Goal: Task Accomplishment & Management: Manage account settings

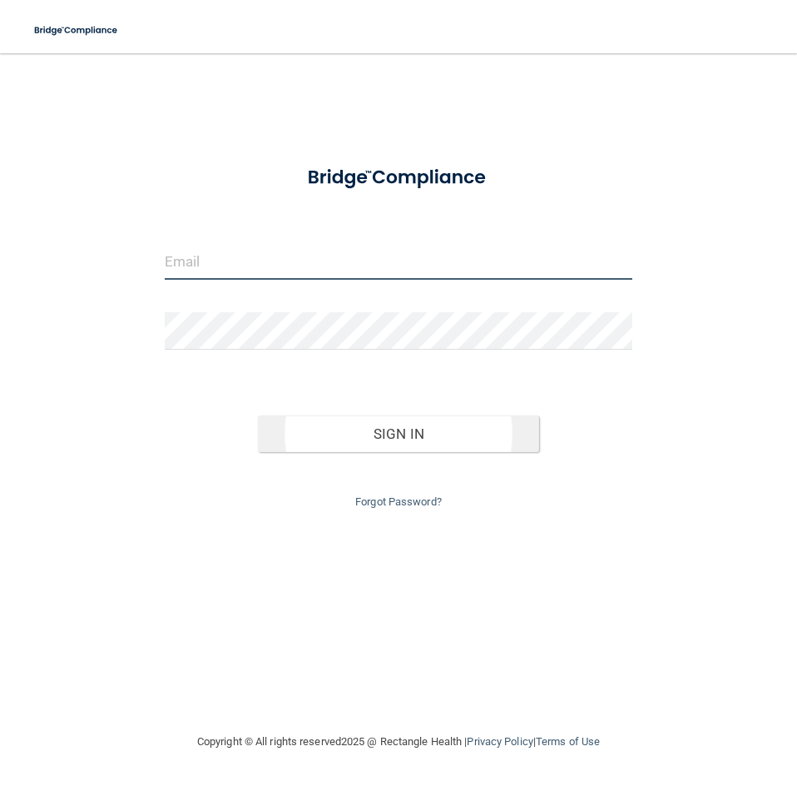
type input "[PERSON_NAME][EMAIL_ADDRESS][PERSON_NAME][DOMAIN_NAME]"
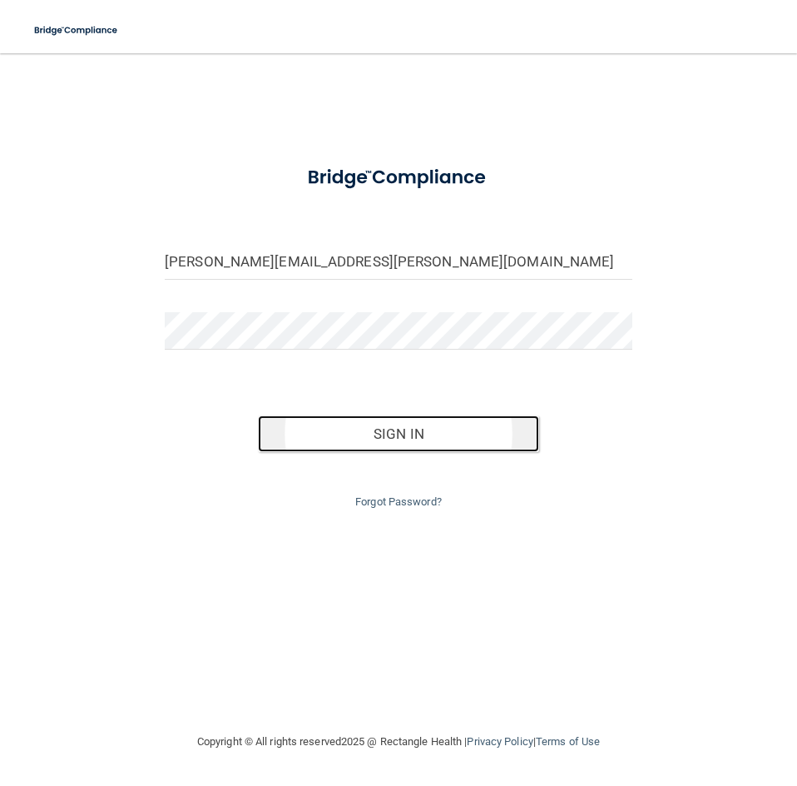
click at [415, 435] on button "Sign In" at bounding box center [398, 433] width 281 height 37
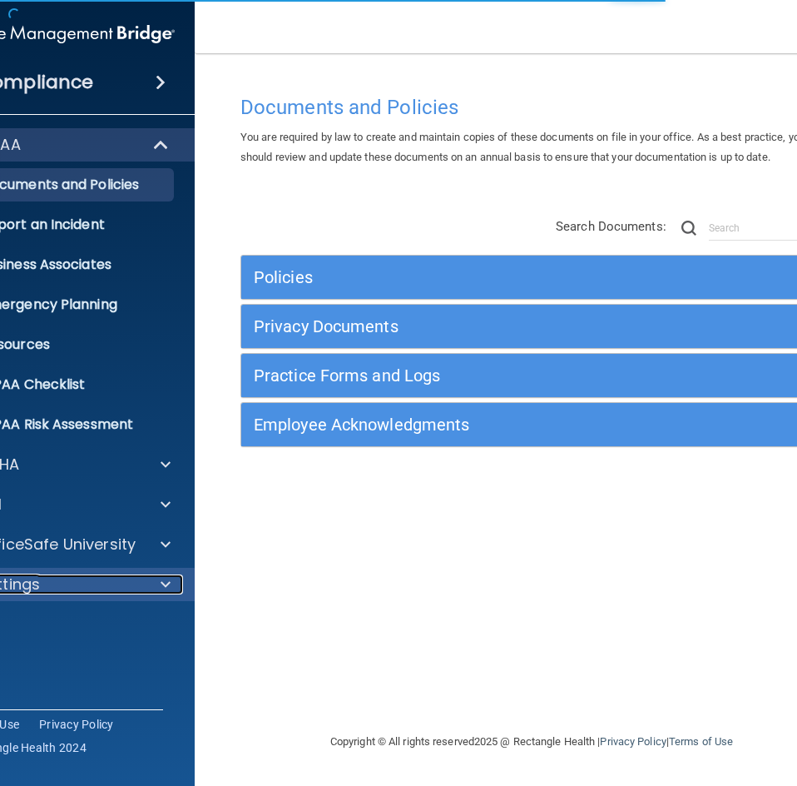
click at [86, 575] on div "Settings" at bounding box center [39, 584] width 206 height 20
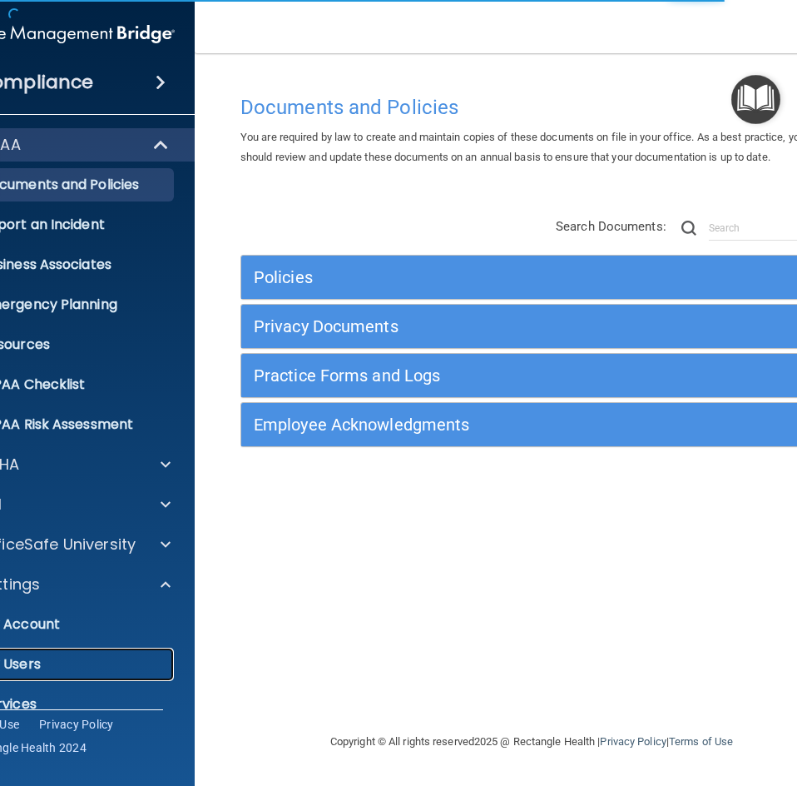
click at [41, 667] on p "My Users" at bounding box center [52, 664] width 227 height 17
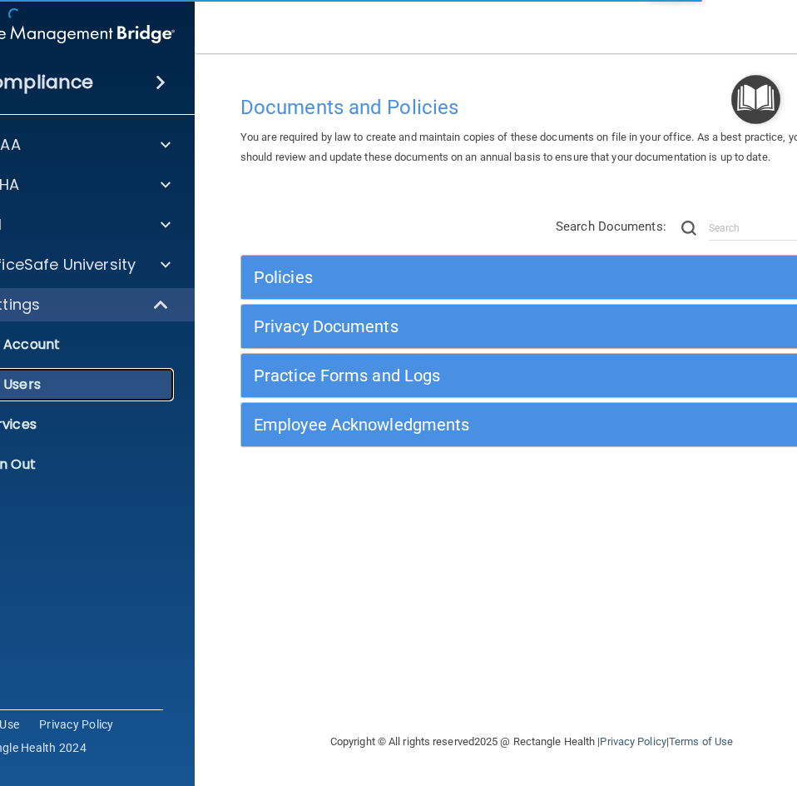
select select "20"
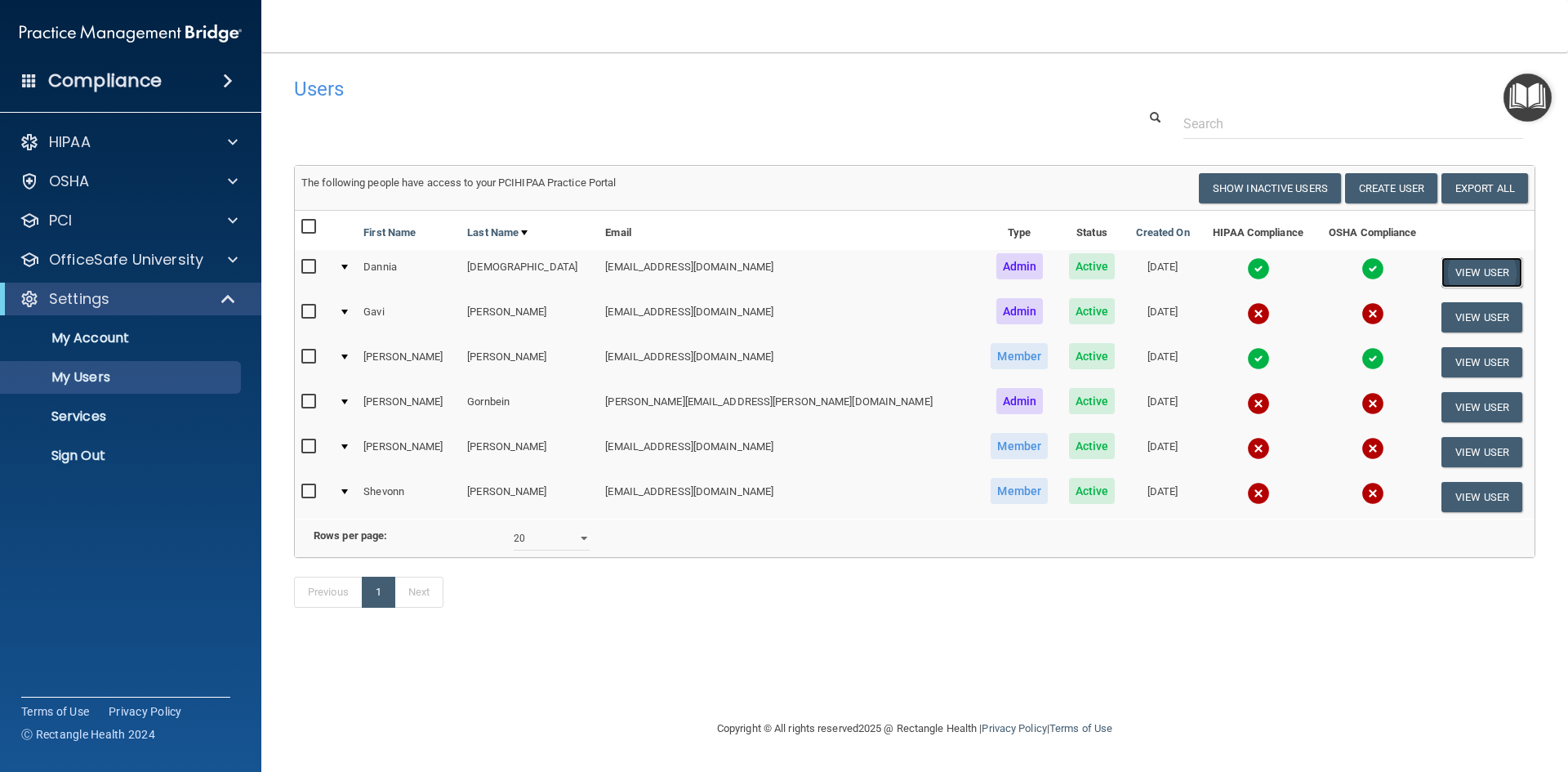
click at [782, 269] on button "View User" at bounding box center [1482, 272] width 80 height 30
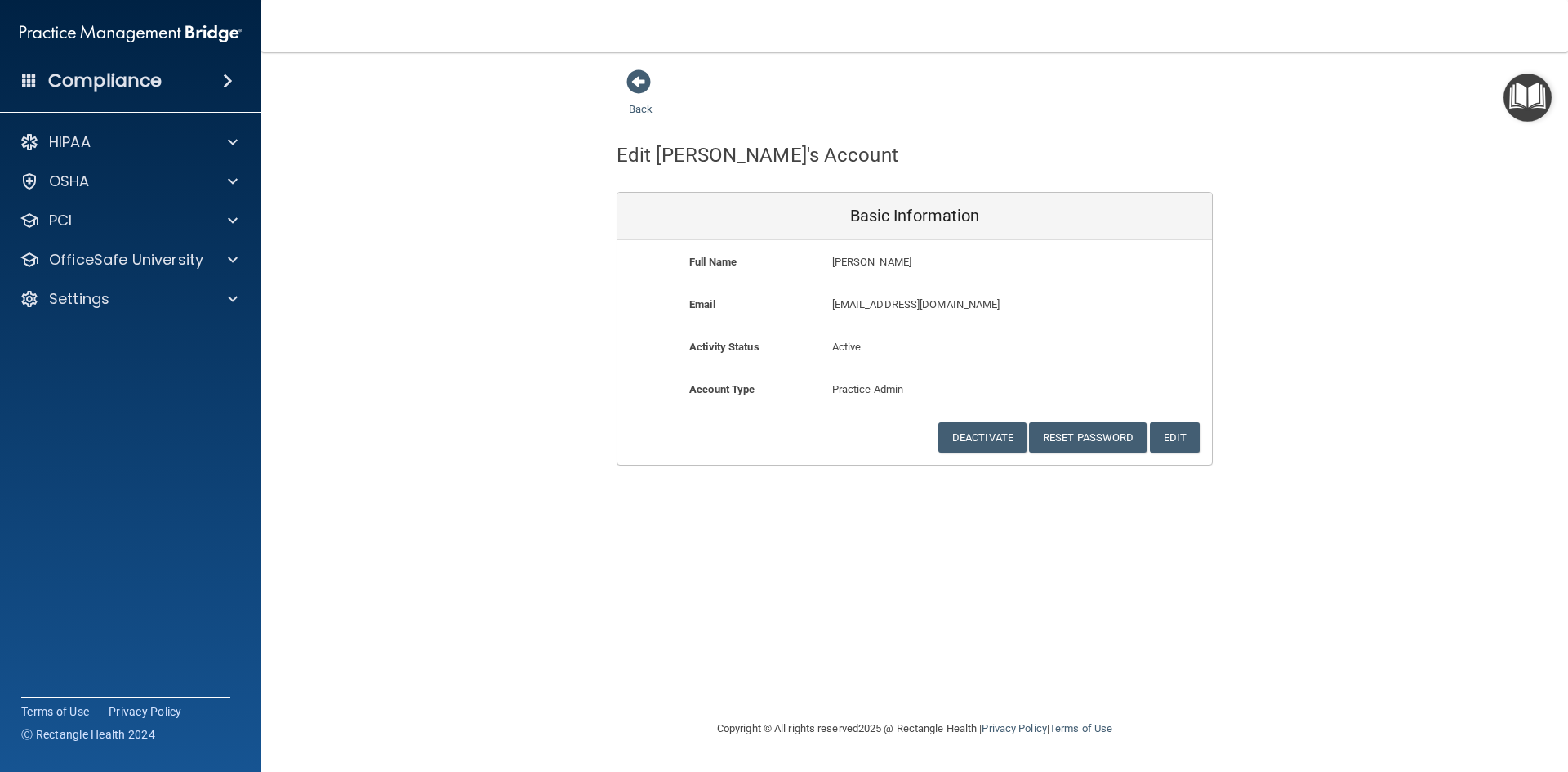
click at [644, 98] on div "Back" at bounding box center [666, 94] width 100 height 51
click at [644, 110] on link "Back" at bounding box center [641, 99] width 24 height 31
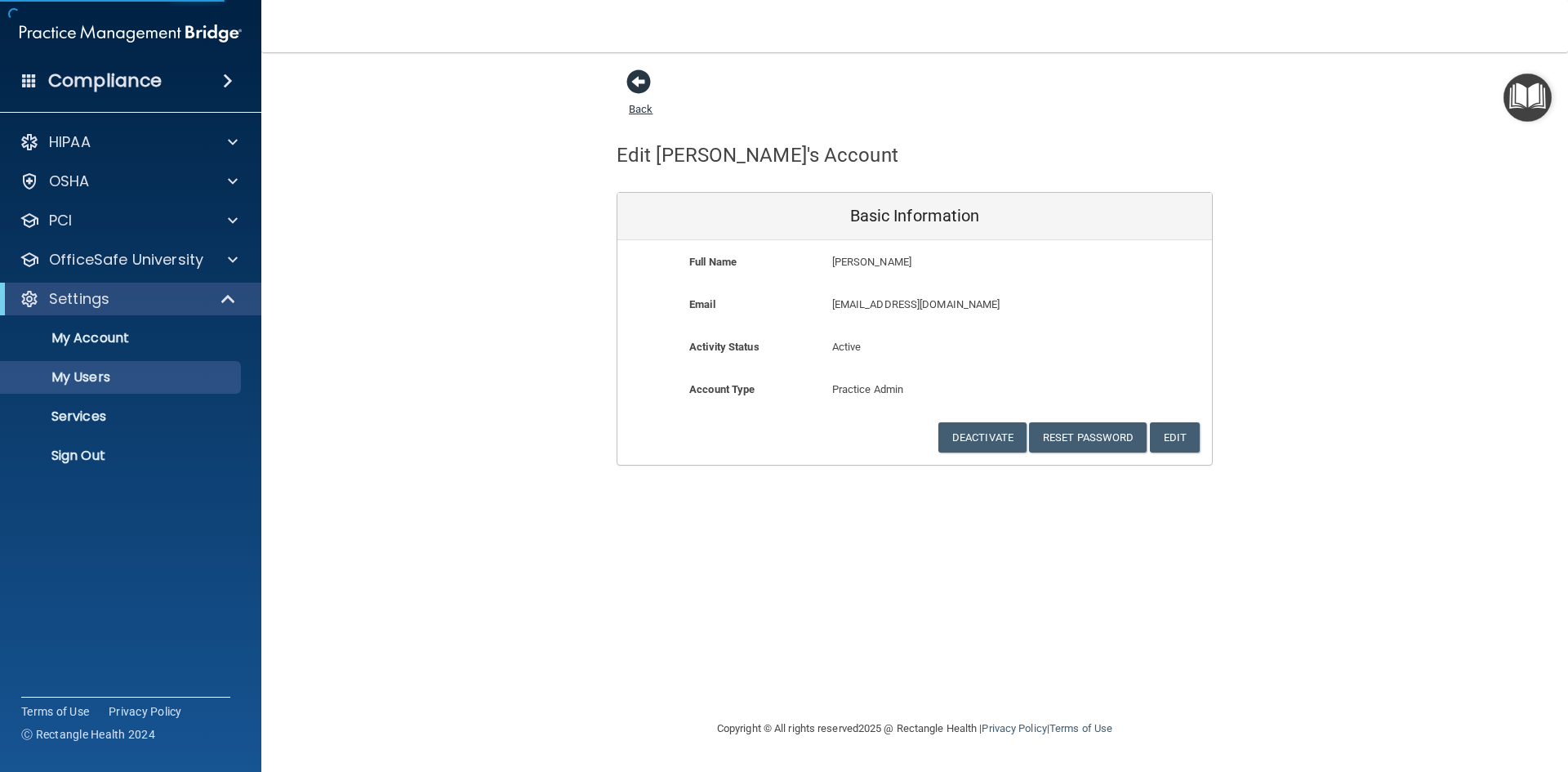
select select "20"
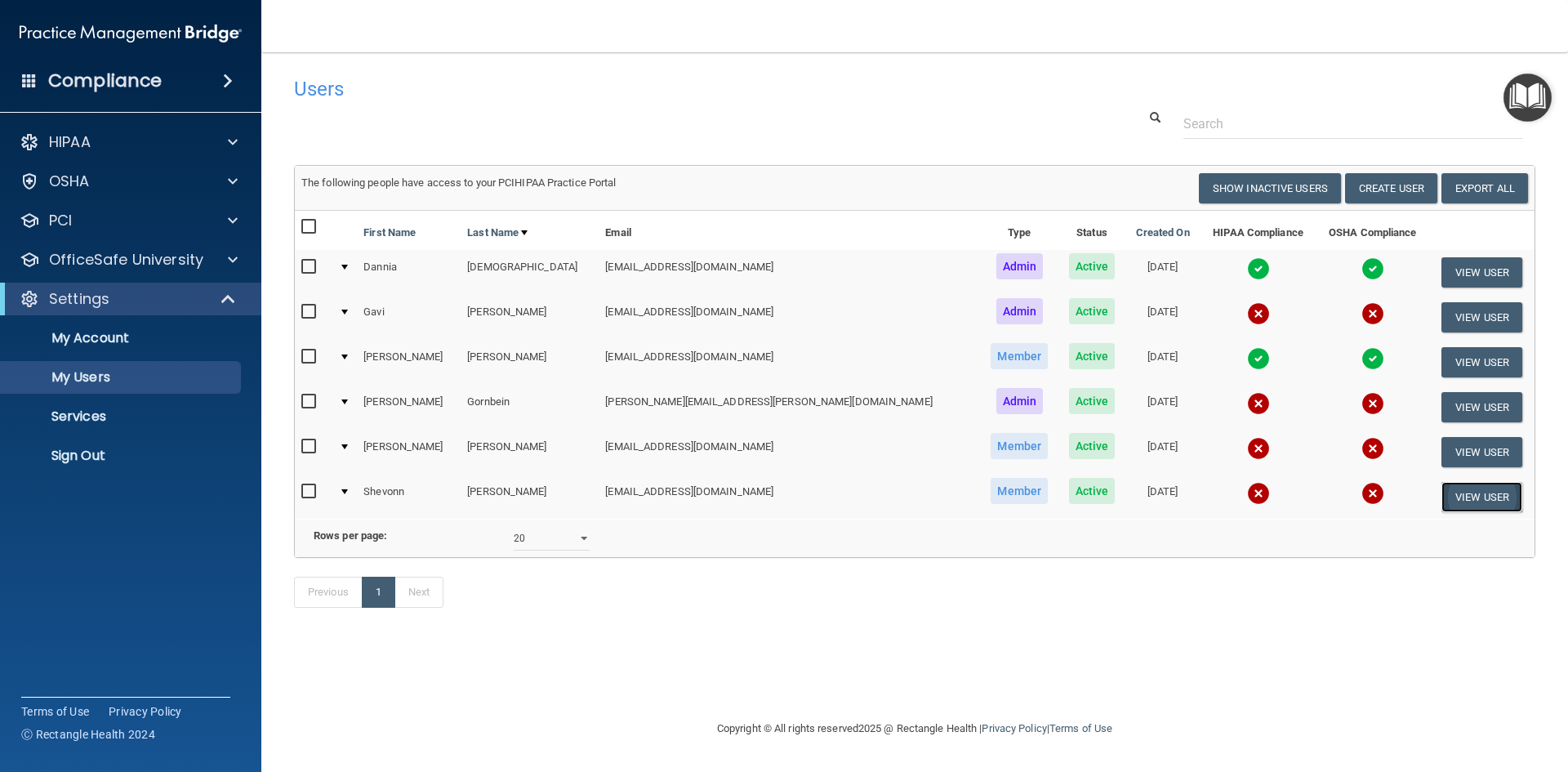
click at [782, 499] on button "View User" at bounding box center [1482, 496] width 80 height 30
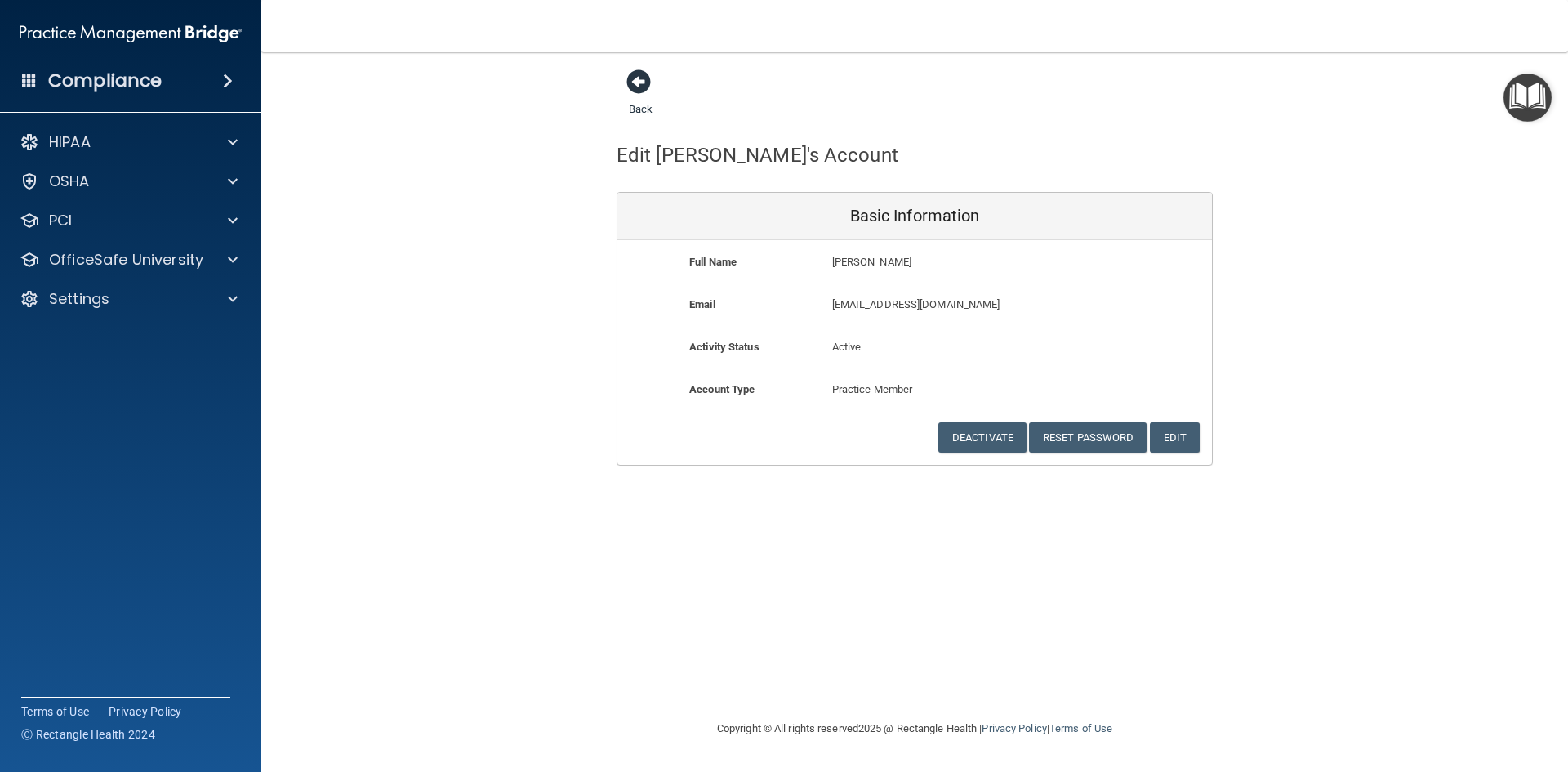
click at [644, 78] on span at bounding box center [638, 81] width 25 height 25
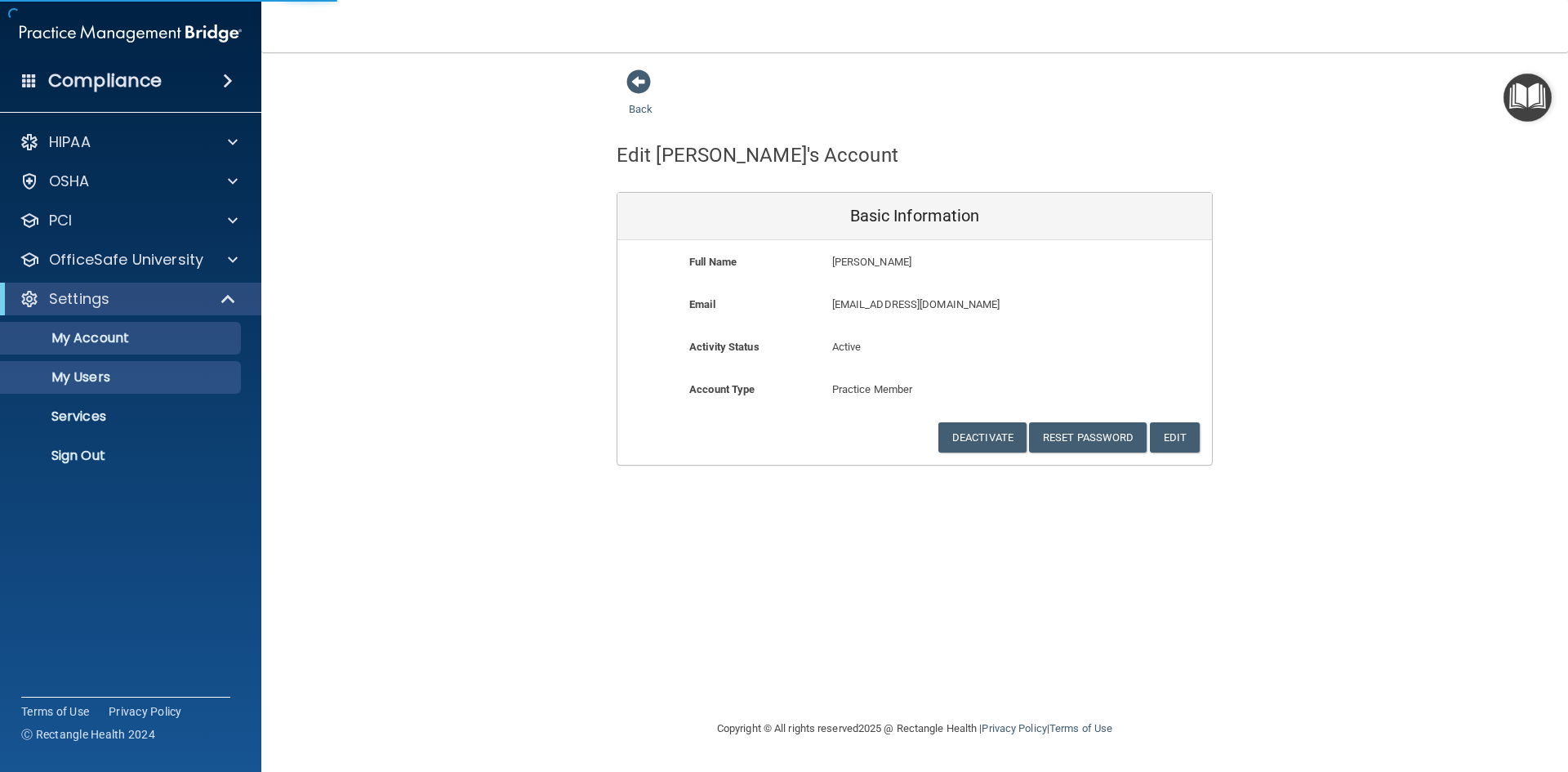
select select "20"
